Goal: Check status: Check status

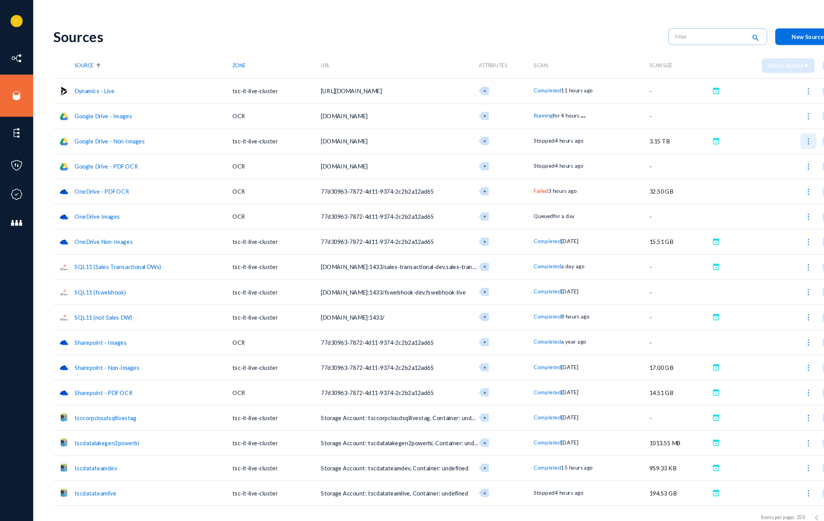
click at [768, 134] on img at bounding box center [771, 135] width 8 height 8
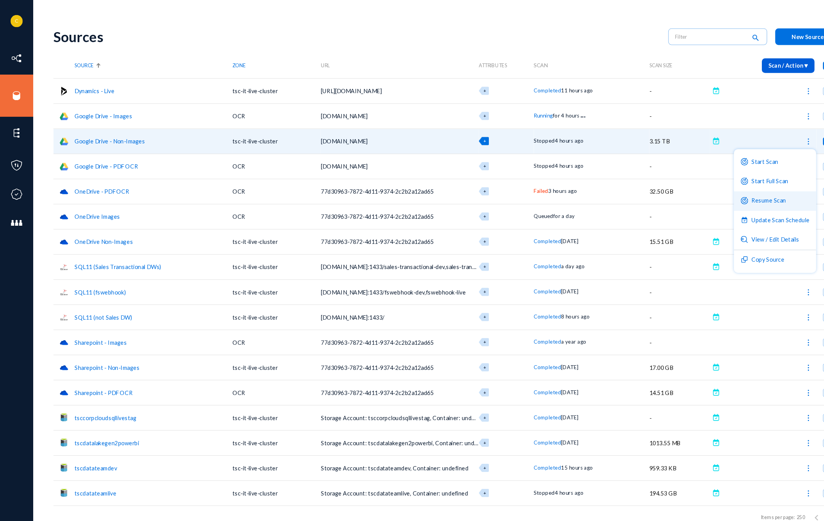
click at [723, 190] on button "Resume Scan" at bounding box center [739, 191] width 78 height 19
checkbox input "false"
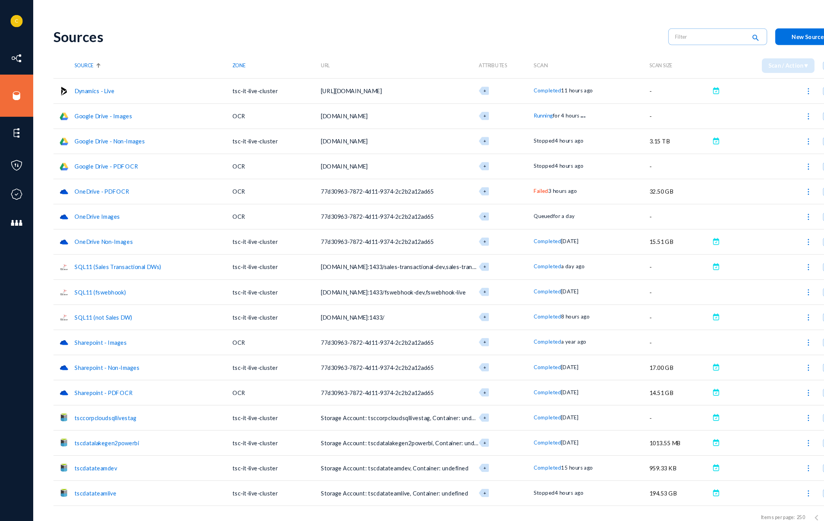
click at [768, 160] on img at bounding box center [771, 159] width 8 height 8
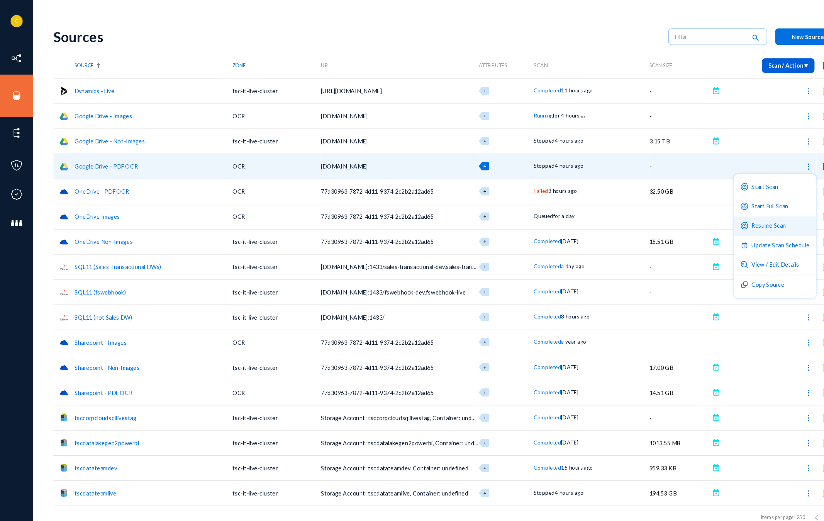
click at [722, 214] on button "Resume Scan" at bounding box center [739, 215] width 78 height 19
checkbox input "false"
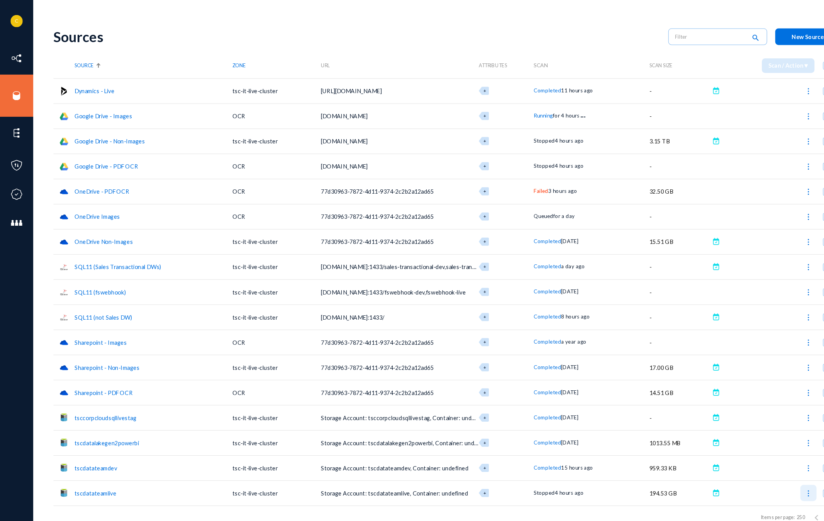
click at [773, 472] on img at bounding box center [771, 470] width 8 height 8
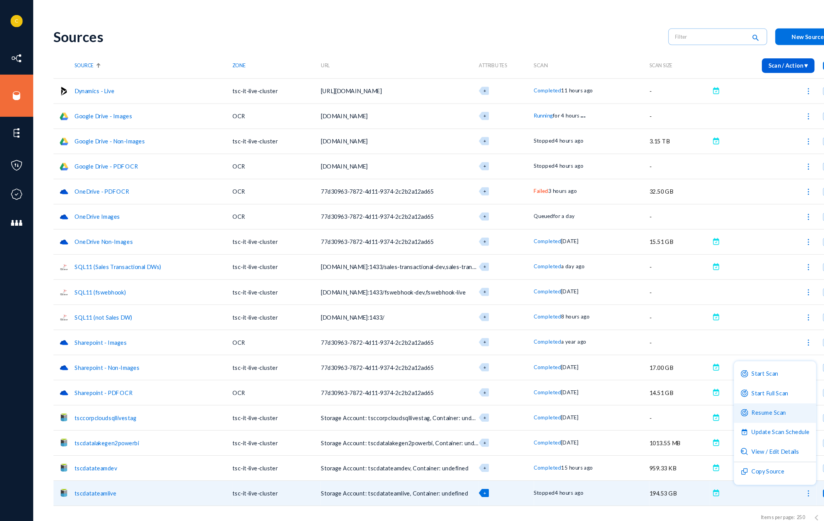
click at [732, 399] on button "Resume Scan" at bounding box center [739, 393] width 78 height 19
checkbox input "false"
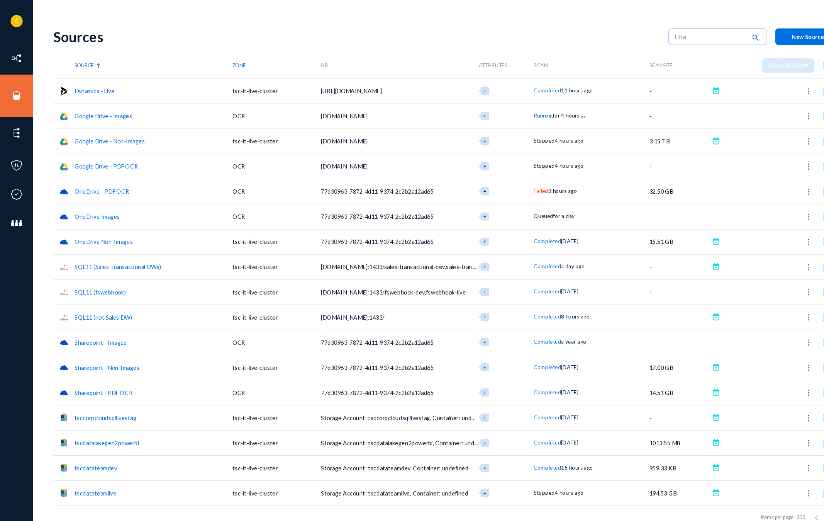
click at [518, 184] on span "Failed" at bounding box center [516, 182] width 14 height 6
click at [767, 183] on div at bounding box center [412, 260] width 824 height 521
click at [770, 183] on img at bounding box center [771, 183] width 8 height 8
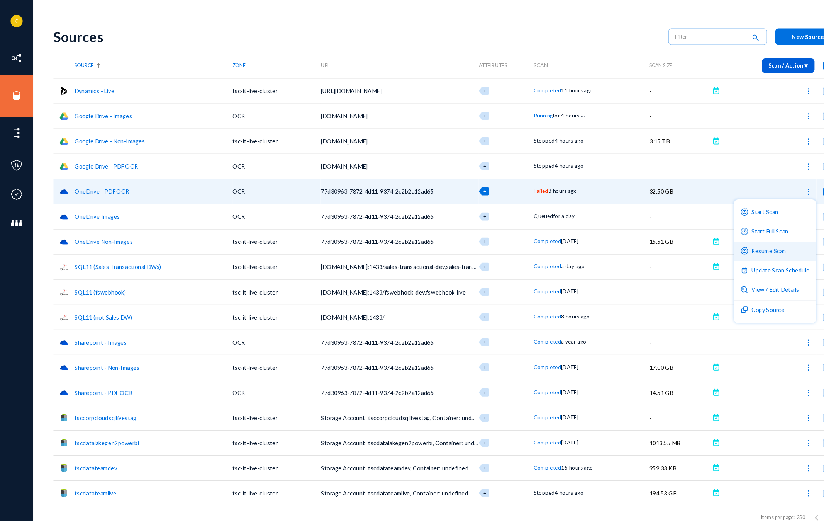
click at [740, 233] on button "Resume Scan" at bounding box center [739, 239] width 78 height 19
checkbox input "false"
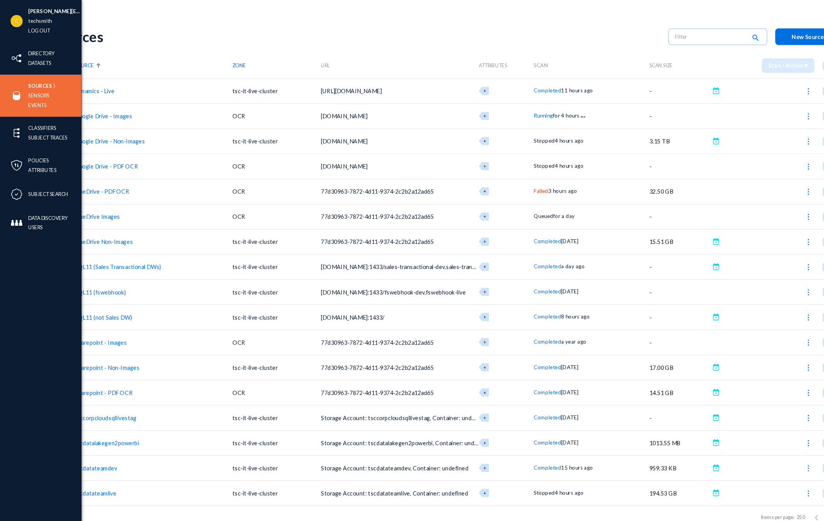
click at [20, 341] on div "c.umphlett@techsmith.com techsmith Log out Directory Datasets Sources Sensors E…" at bounding box center [39, 260] width 78 height 521
